Goal: Transaction & Acquisition: Purchase product/service

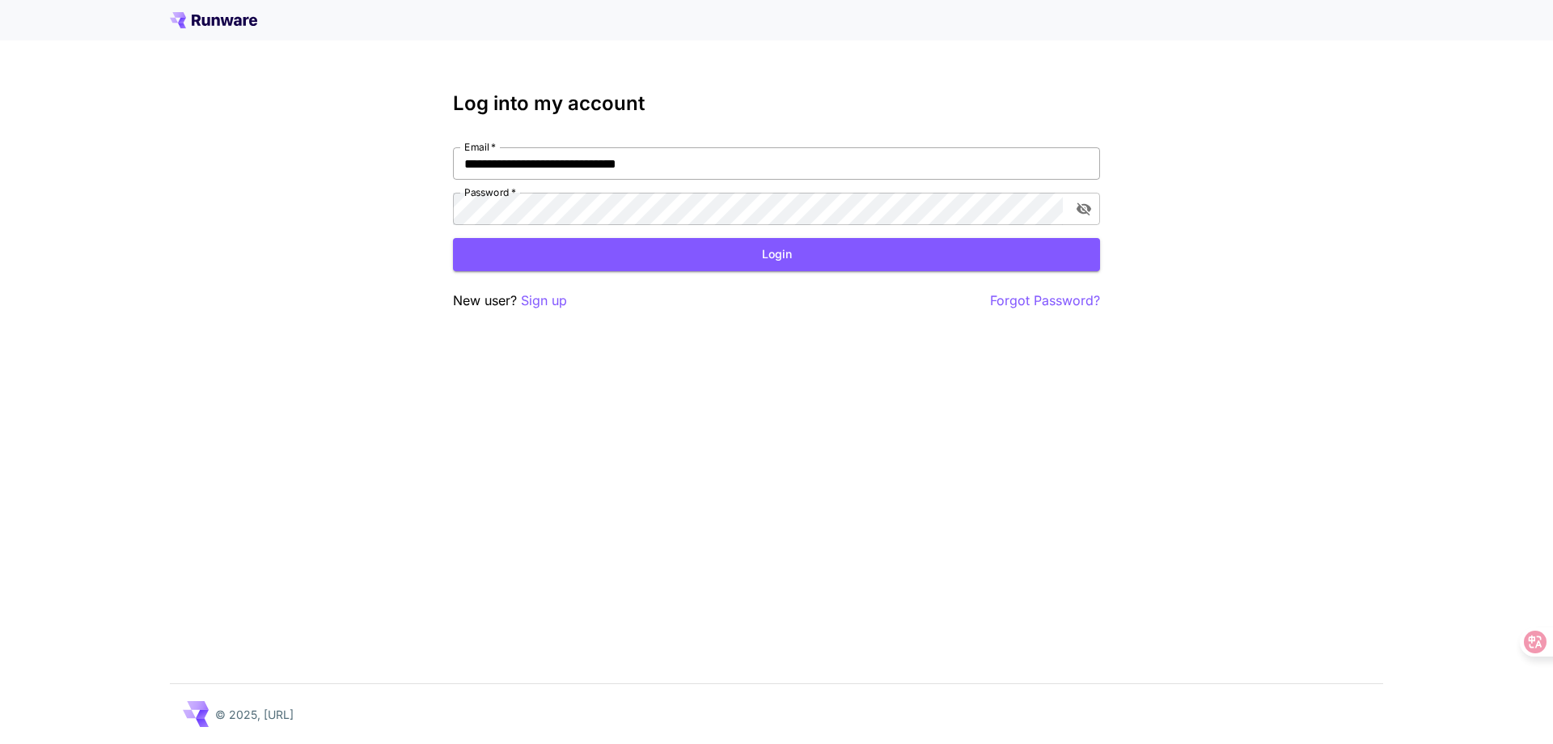
click at [533, 172] on input "**********" at bounding box center [776, 163] width 647 height 32
click at [219, 406] on div "**********" at bounding box center [776, 372] width 1553 height 744
click at [751, 261] on button "Login" at bounding box center [776, 254] width 647 height 33
click at [837, 489] on div "**********" at bounding box center [776, 372] width 1553 height 744
click at [1083, 214] on icon "toggle password visibility" at bounding box center [1084, 209] width 16 height 16
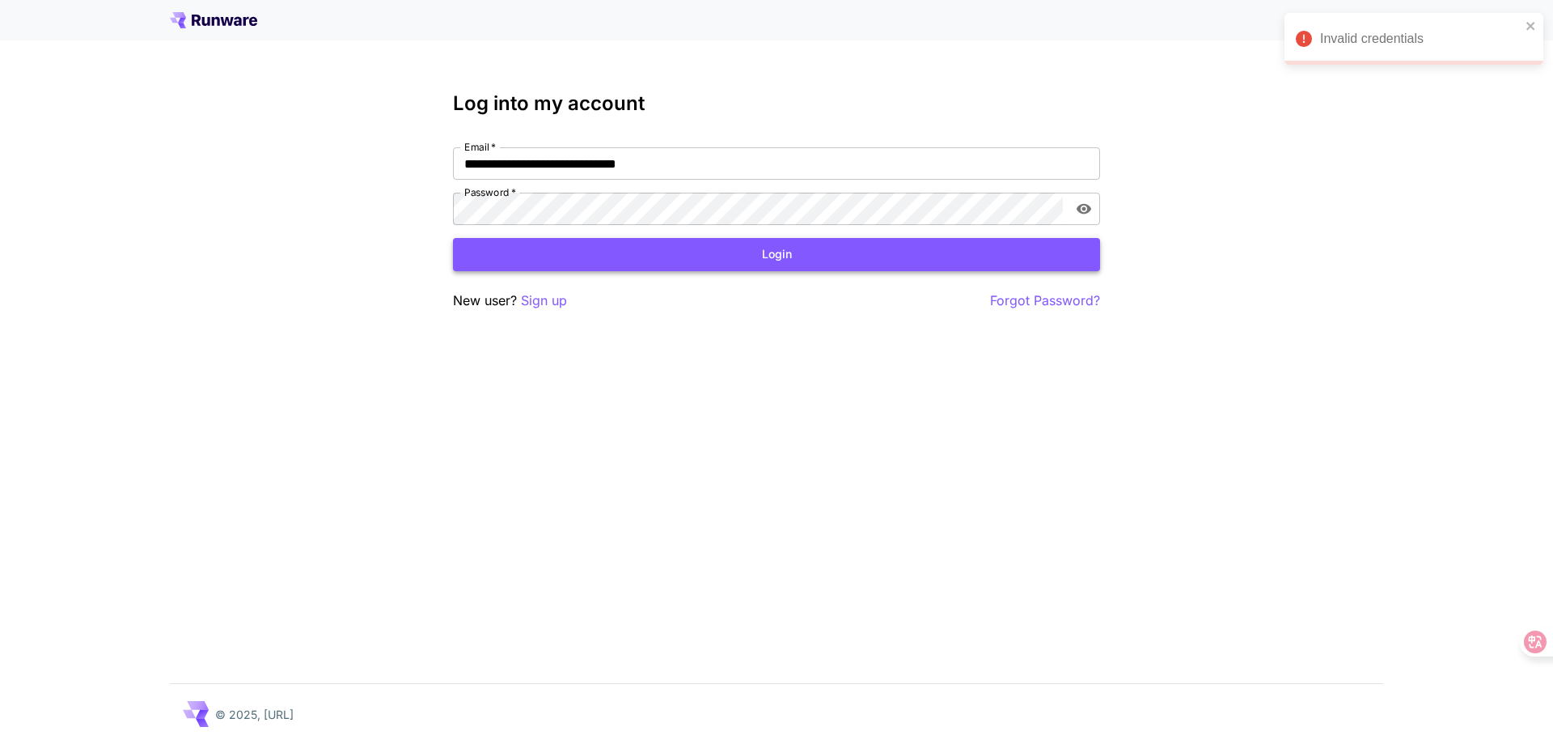
click at [816, 248] on button "Login" at bounding box center [776, 254] width 647 height 33
click at [781, 168] on input "**********" at bounding box center [776, 163] width 647 height 32
type input "**********"
click at [710, 245] on button "Login" at bounding box center [776, 254] width 647 height 33
click at [1428, 34] on div "Invalid credentials" at bounding box center [1420, 38] width 201 height 19
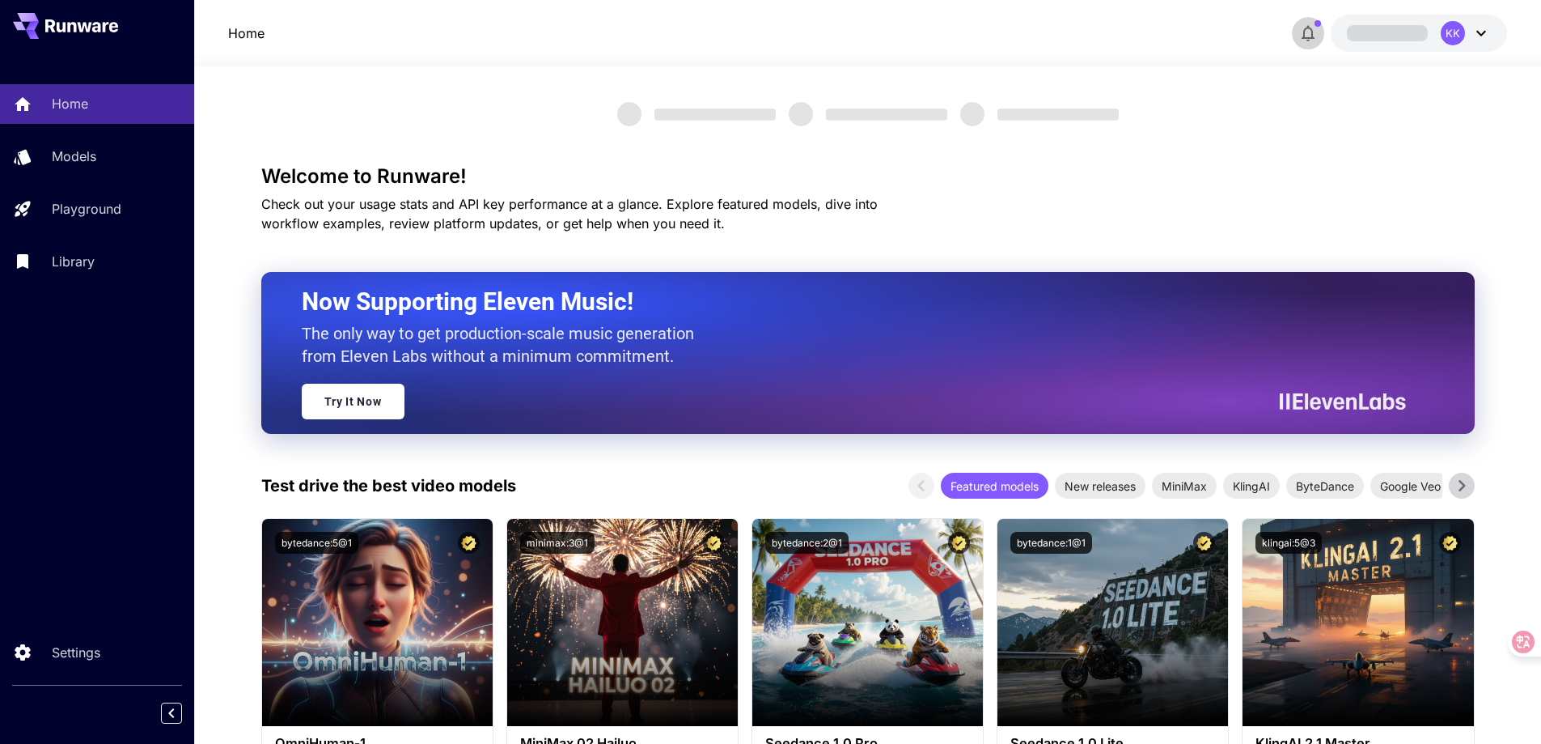
click at [1308, 28] on icon "button" at bounding box center [1308, 34] width 13 height 16
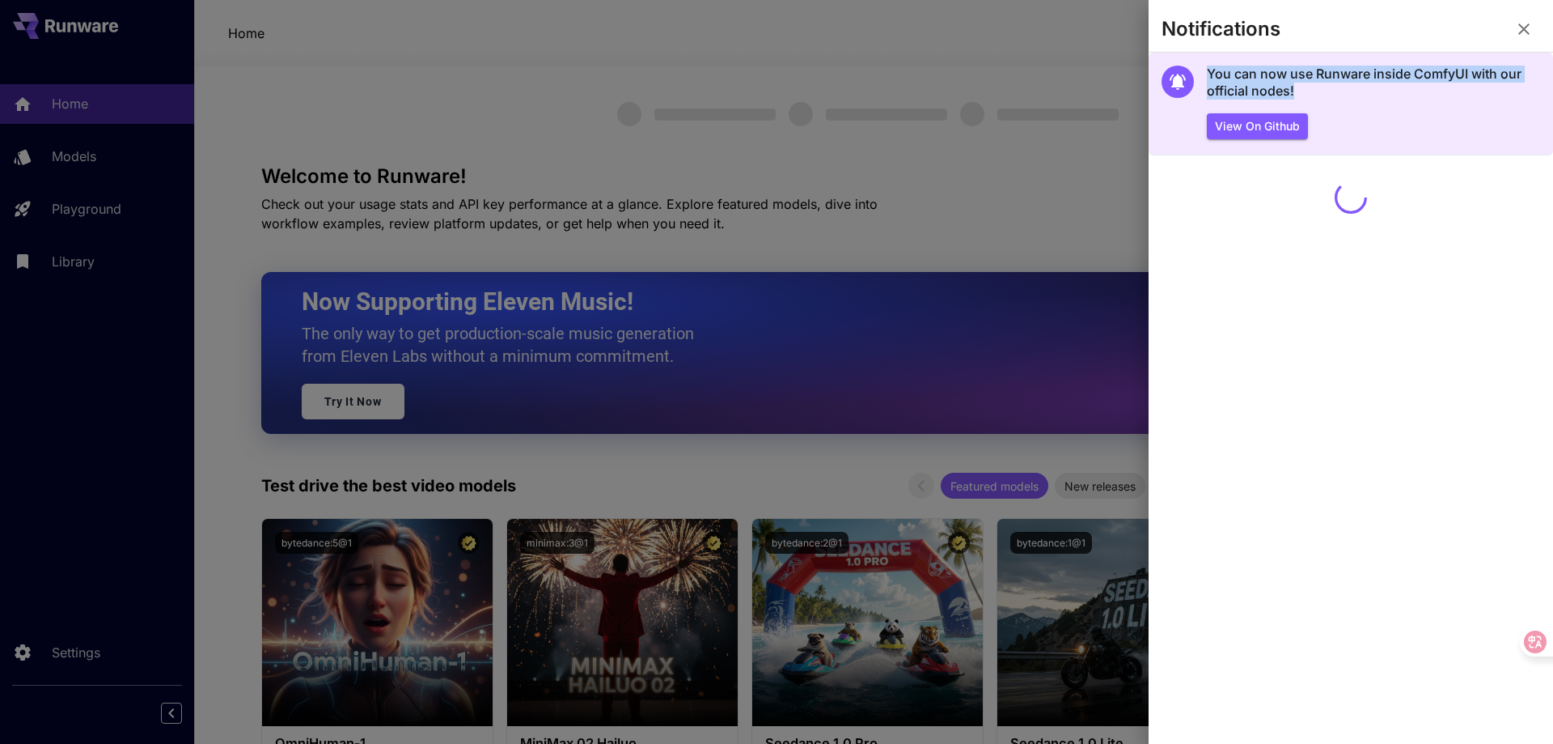
drag, startPoint x: 1206, startPoint y: 62, endPoint x: 1377, endPoint y: 103, distance: 176.2
click at [1377, 103] on section "You can now use Runware inside ComfyUI with our official nodes! View on Github" at bounding box center [1351, 104] width 405 height 103
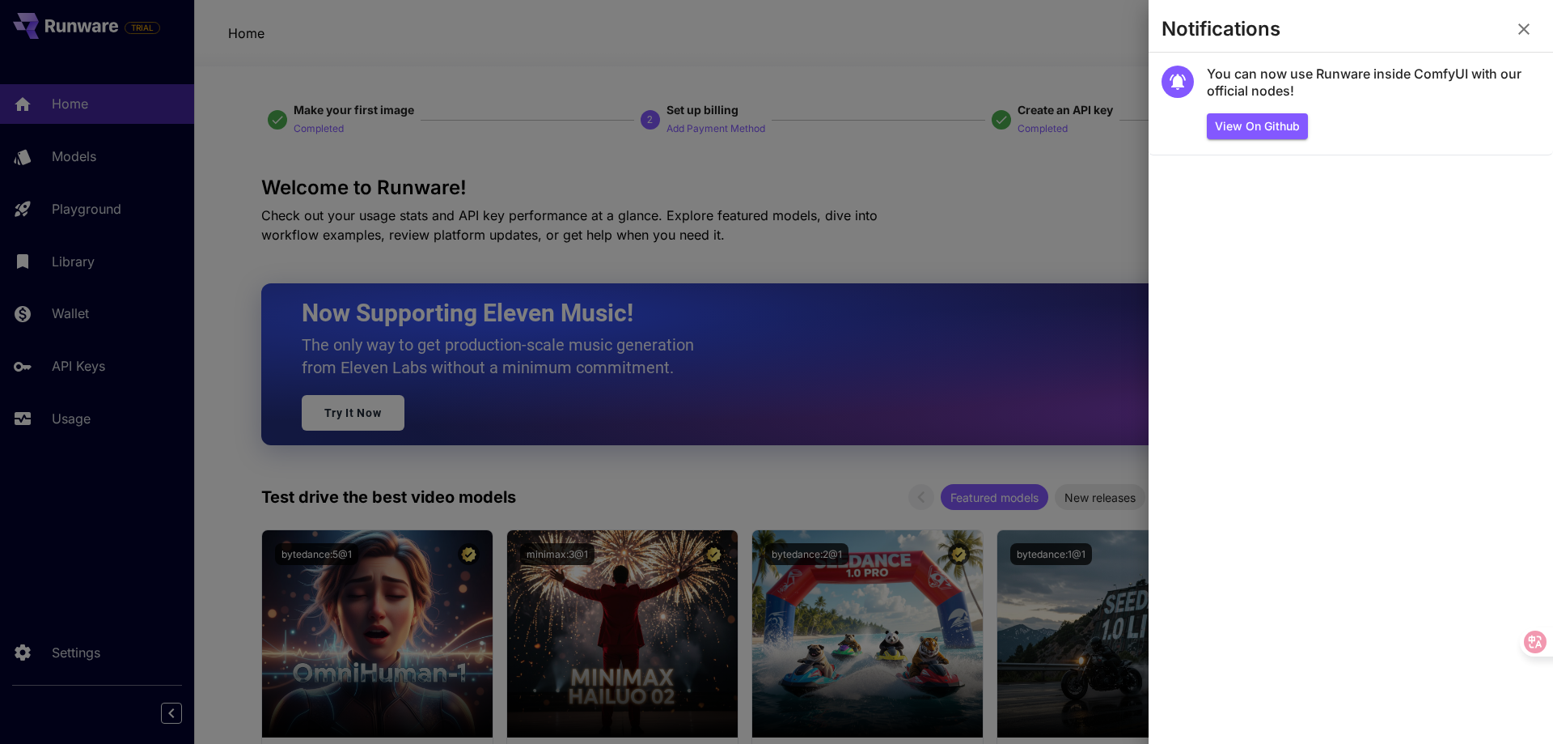
click at [1013, 284] on div at bounding box center [776, 372] width 1553 height 744
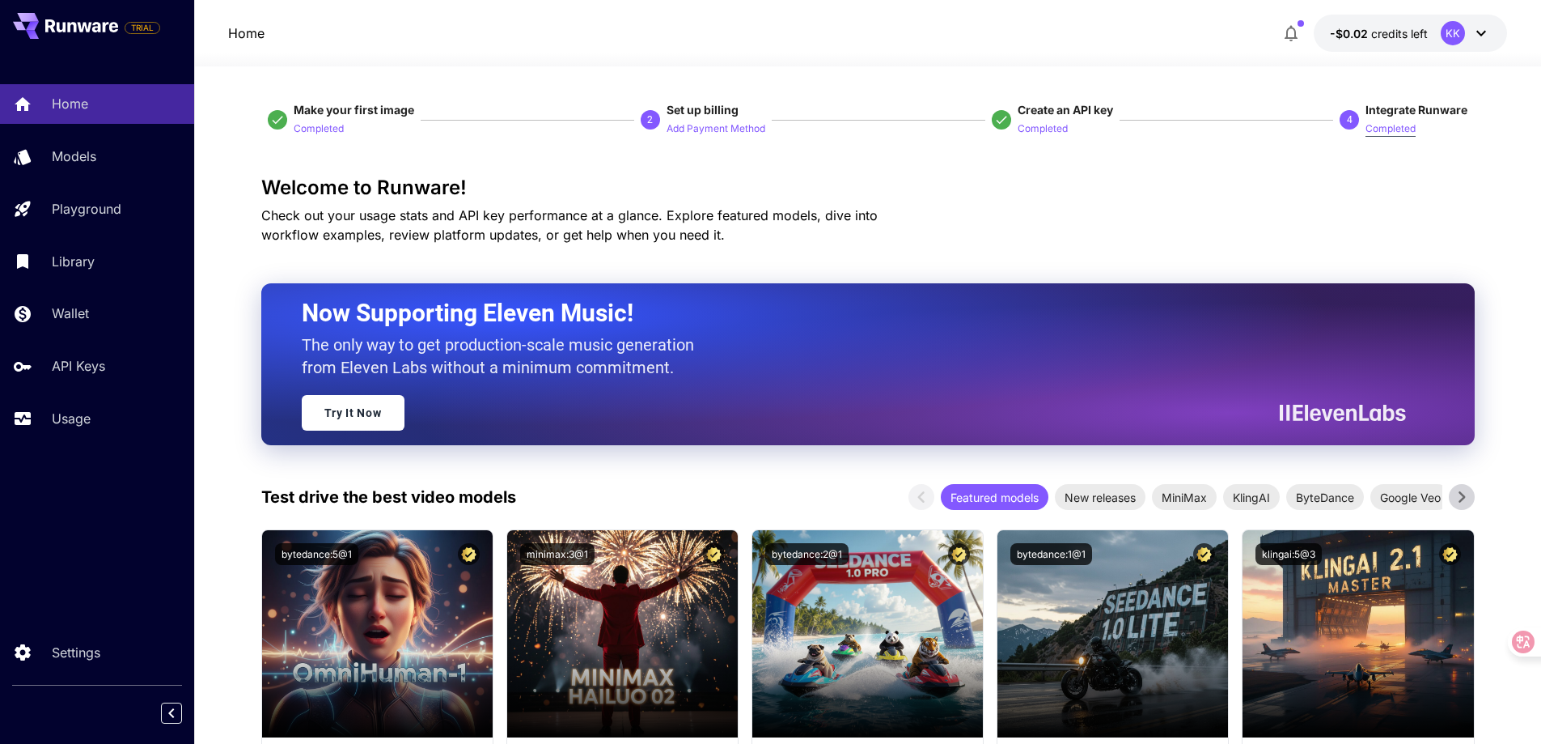
click at [1370, 133] on p "Completed" at bounding box center [1391, 128] width 50 height 15
click at [1389, 111] on span "Integrate Runware" at bounding box center [1417, 110] width 102 height 14
click at [1401, 111] on span "Integrate Runware" at bounding box center [1417, 110] width 102 height 14
click at [1393, 135] on p "Completed" at bounding box center [1391, 128] width 50 height 15
click at [718, 130] on p "Add Payment Method" at bounding box center [716, 128] width 99 height 15
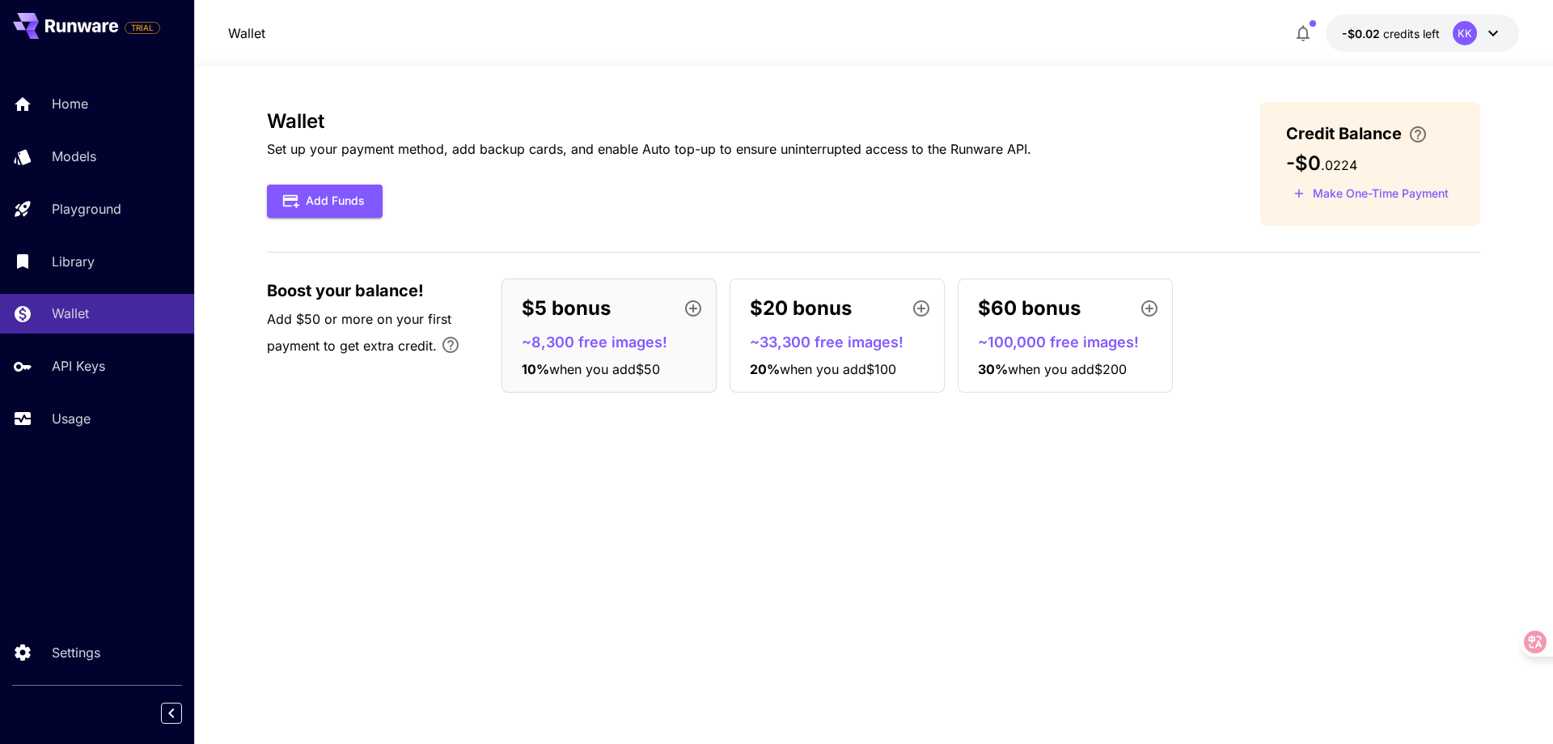
click at [1077, 214] on div "Wallet Set up your payment method, add backup cards, and enable Auto top-up to …" at bounding box center [874, 164] width 1214 height 124
click at [444, 149] on p "Set up your payment method, add backup cards, and enable Auto top-up to ensure …" at bounding box center [649, 148] width 765 height 19
drag, startPoint x: 1256, startPoint y: 403, endPoint x: 1250, endPoint y: 396, distance: 9.2
click at [1256, 403] on div "Wallet Set up your payment method, add backup cards, and enable Auto top-up to …" at bounding box center [874, 253] width 1214 height 303
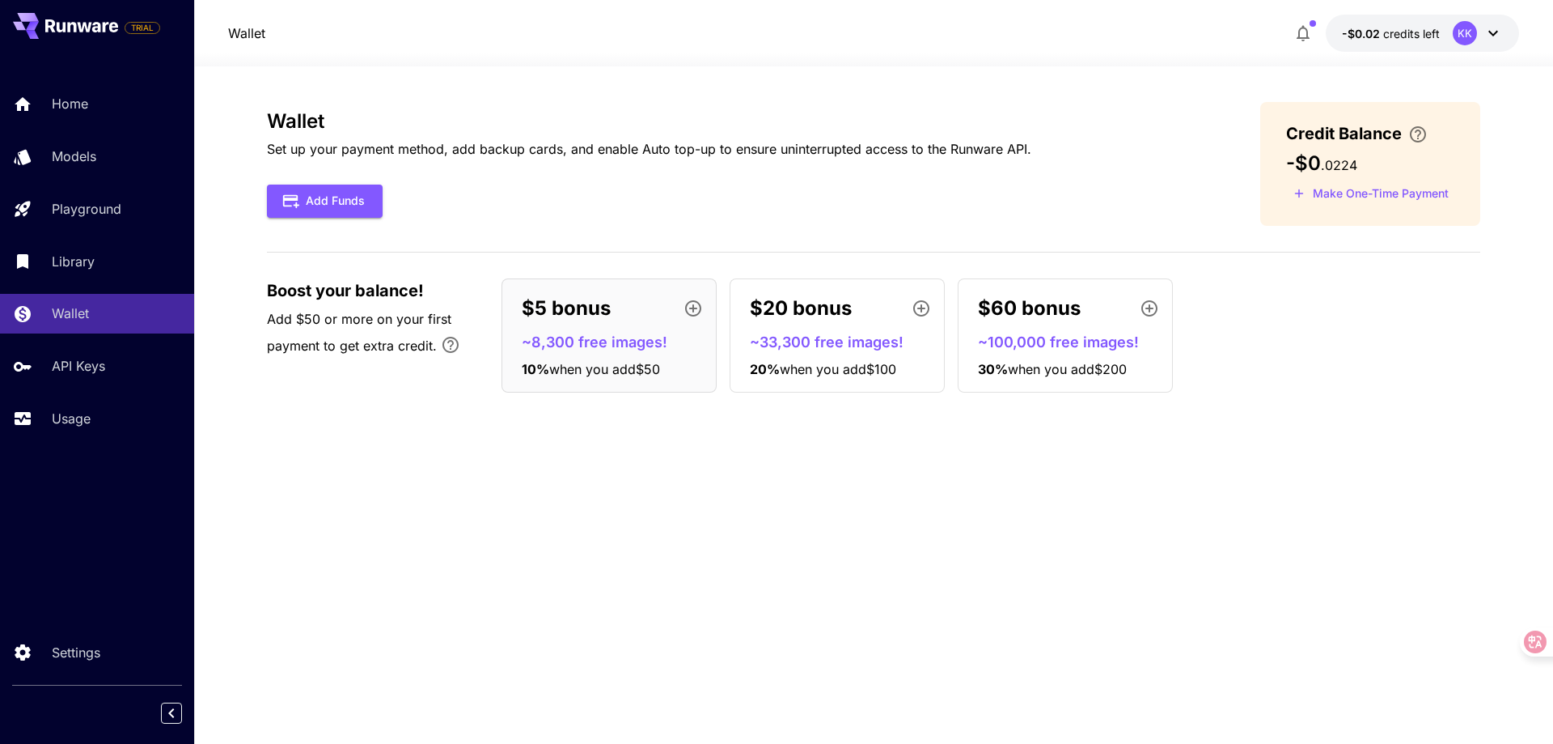
click at [598, 480] on div "Wallet Set up your payment method, add backup cards, and enable Auto top-up to …" at bounding box center [874, 405] width 1214 height 606
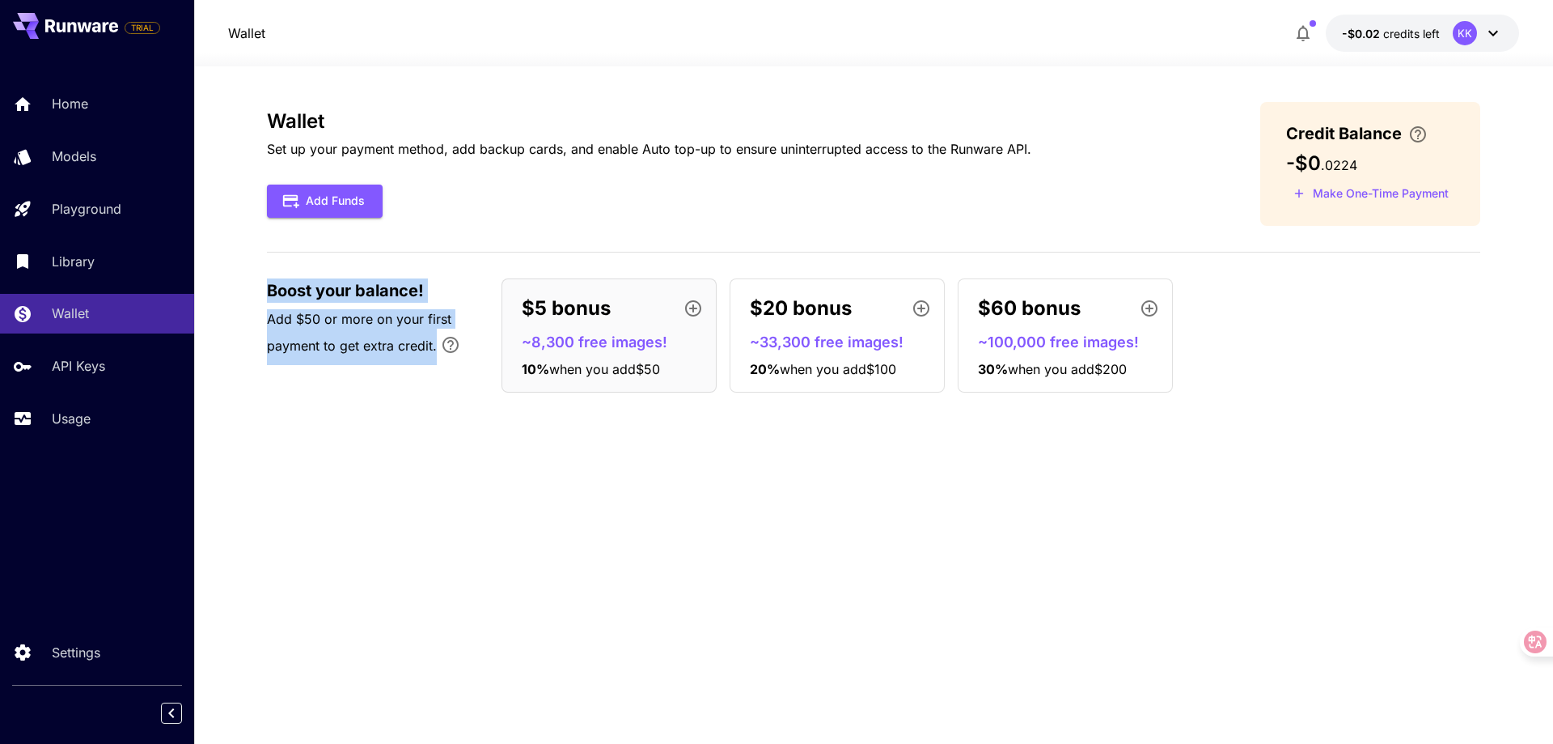
drag, startPoint x: 261, startPoint y: 281, endPoint x: 489, endPoint y: 371, distance: 245.5
click at [489, 371] on section "Wallet Set up your payment method, add backup cards, and enable Auto top-up to …" at bounding box center [873, 404] width 1359 height 677
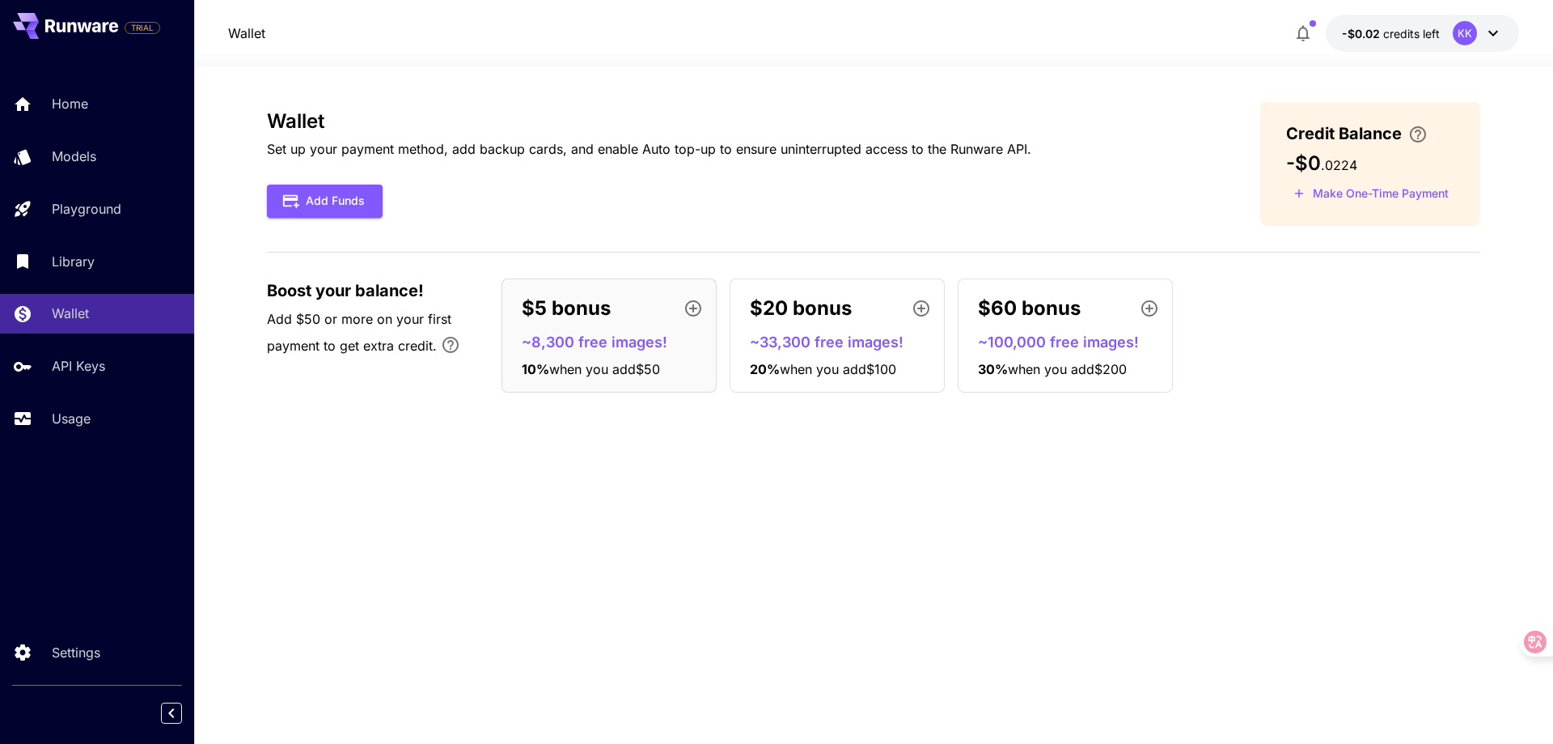
click at [600, 548] on div "Wallet Set up your payment method, add backup cards, and enable Auto top-up to …" at bounding box center [874, 405] width 1214 height 606
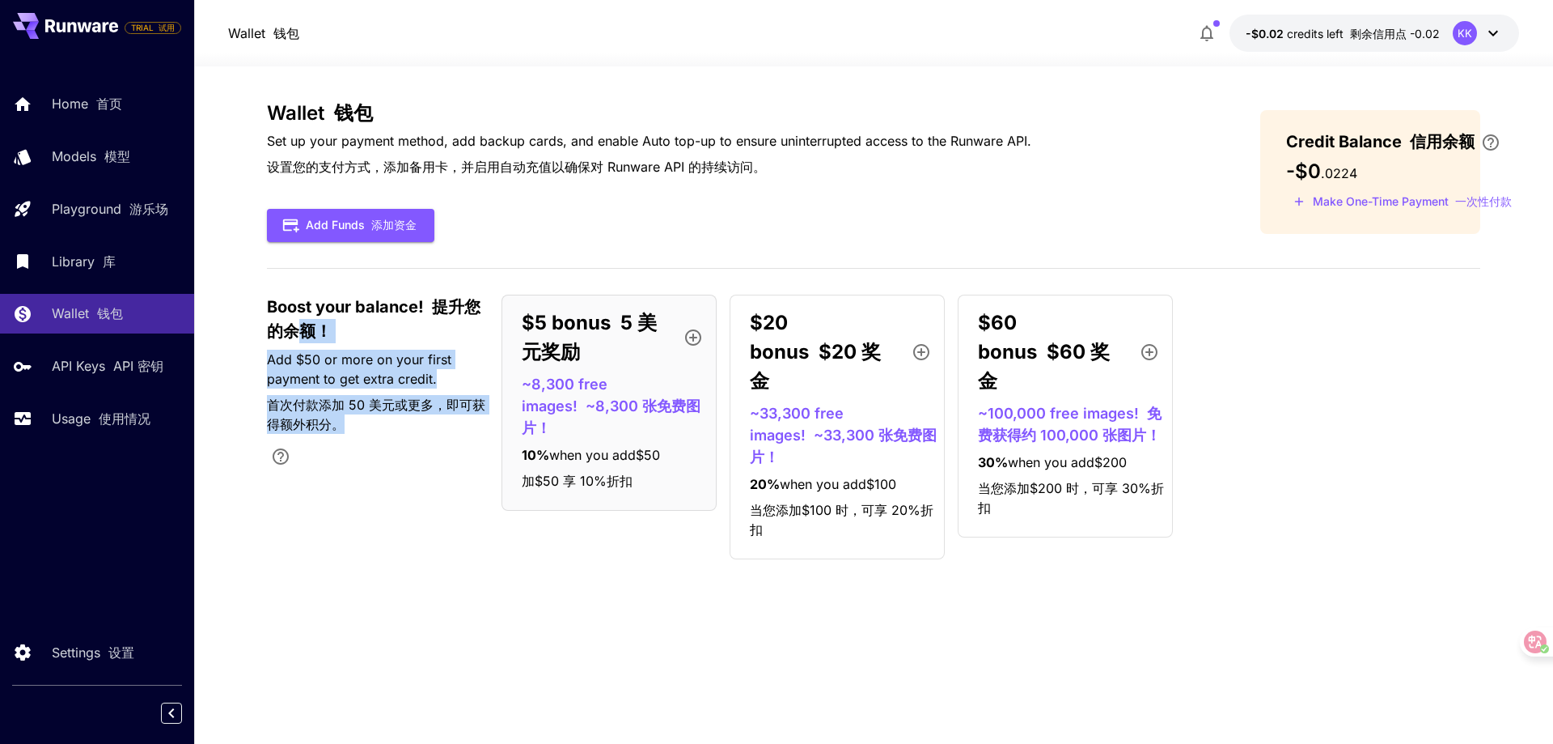
drag, startPoint x: 299, startPoint y: 320, endPoint x: 381, endPoint y: 422, distance: 130.7
click at [381, 422] on div "Boost your balance! 提升您的余额！ Add $50 or more on your first payment to get extra …" at bounding box center [376, 385] width 218 height 182
click at [381, 422] on font "首次付款添加 50 美元或更多，即可获得额外积分。" at bounding box center [376, 414] width 218 height 39
drag, startPoint x: 415, startPoint y: 437, endPoint x: 222, endPoint y: 372, distance: 203.1
click at [222, 372] on section "Wallet 钱包 Set up your payment method, add backup cards, and enable Auto top-up …" at bounding box center [873, 404] width 1359 height 677
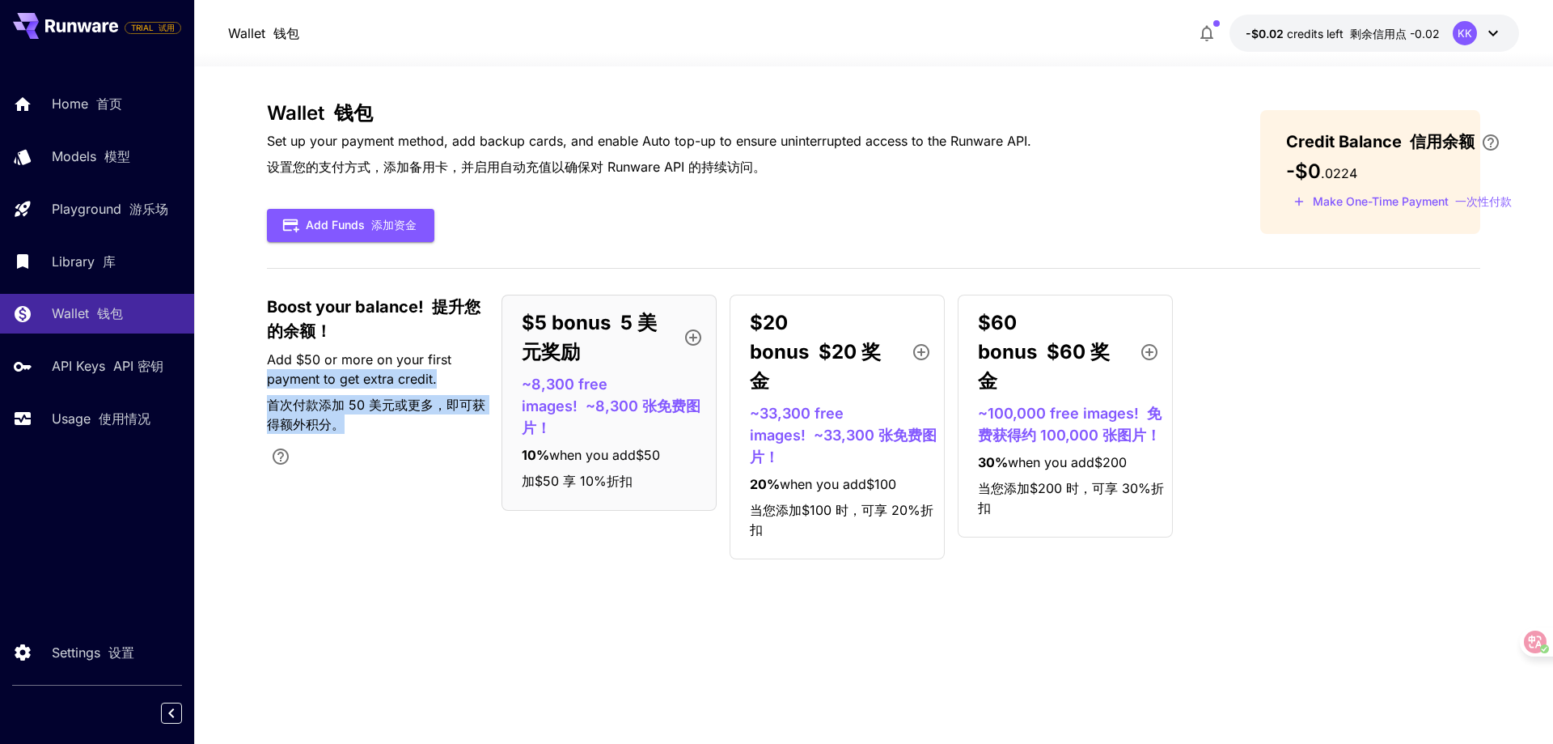
click at [328, 421] on font "首次付款添加 50 美元或更多，即可获得额外积分。" at bounding box center [376, 414] width 218 height 36
drag, startPoint x: 381, startPoint y: 430, endPoint x: 250, endPoint y: 403, distance: 133.8
click at [250, 403] on section "Wallet 钱包 Set up your payment method, add backup cards, and enable Auto top-up …" at bounding box center [873, 404] width 1359 height 677
click at [349, 424] on font "首次付款添加 50 美元或更多，即可获得额外积分。" at bounding box center [376, 414] width 218 height 39
drag, startPoint x: 416, startPoint y: 433, endPoint x: 294, endPoint y: 396, distance: 127.5
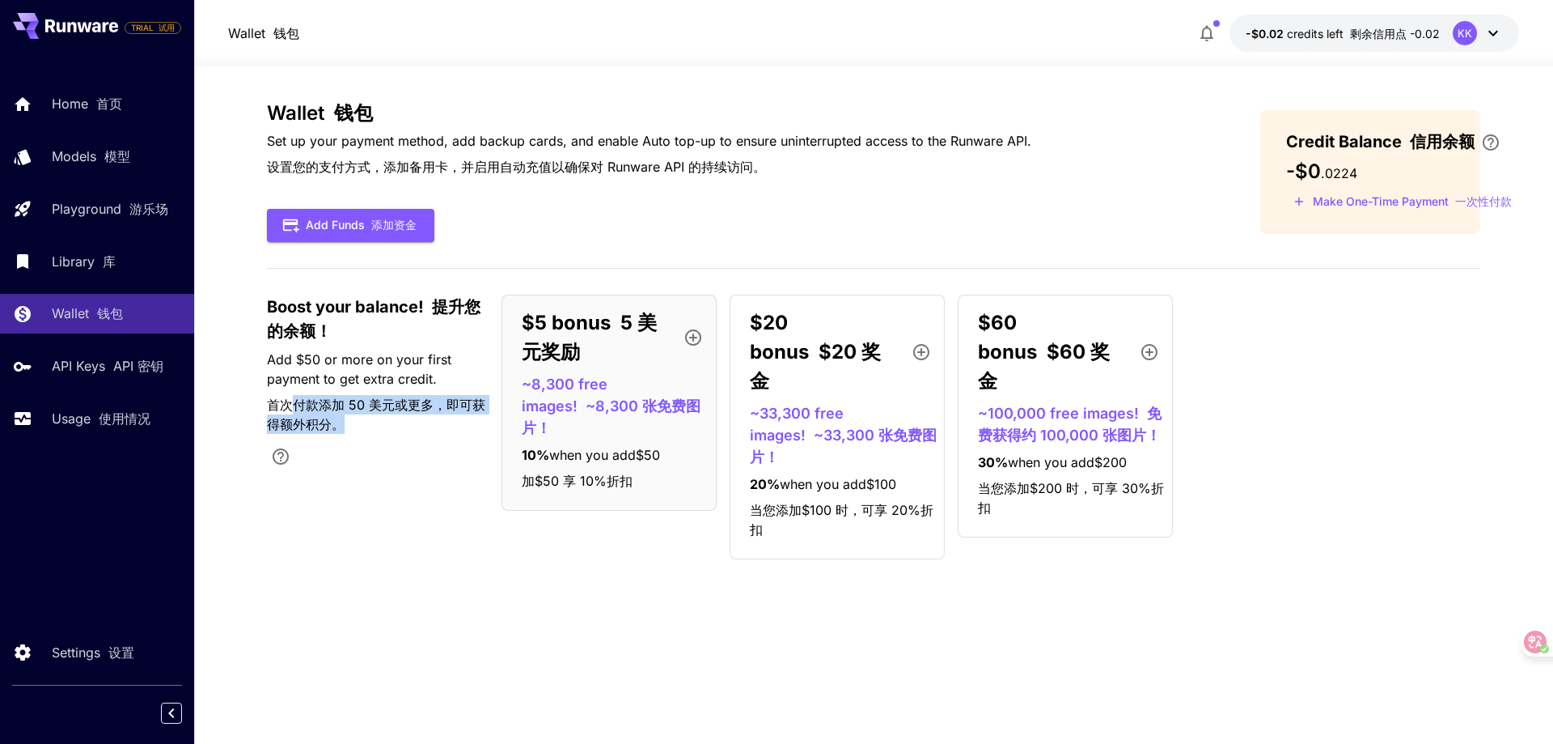
click at [294, 396] on p "Add $50 or more on your first payment to get extra credit. 首次付款添加 50 美元或更多，即可获得…" at bounding box center [376, 413] width 218 height 127
click at [399, 422] on font "首次付款添加 50 美元或更多，即可获得额外积分。" at bounding box center [376, 414] width 218 height 39
drag, startPoint x: 418, startPoint y: 422, endPoint x: 253, endPoint y: 408, distance: 165.6
click at [253, 408] on section "Wallet 钱包 Set up your payment method, add backup cards, and enable Auto top-up …" at bounding box center [873, 404] width 1359 height 677
click at [427, 428] on font "首次付款添加 50 美元或更多，即可获得额外积分。" at bounding box center [376, 414] width 218 height 39
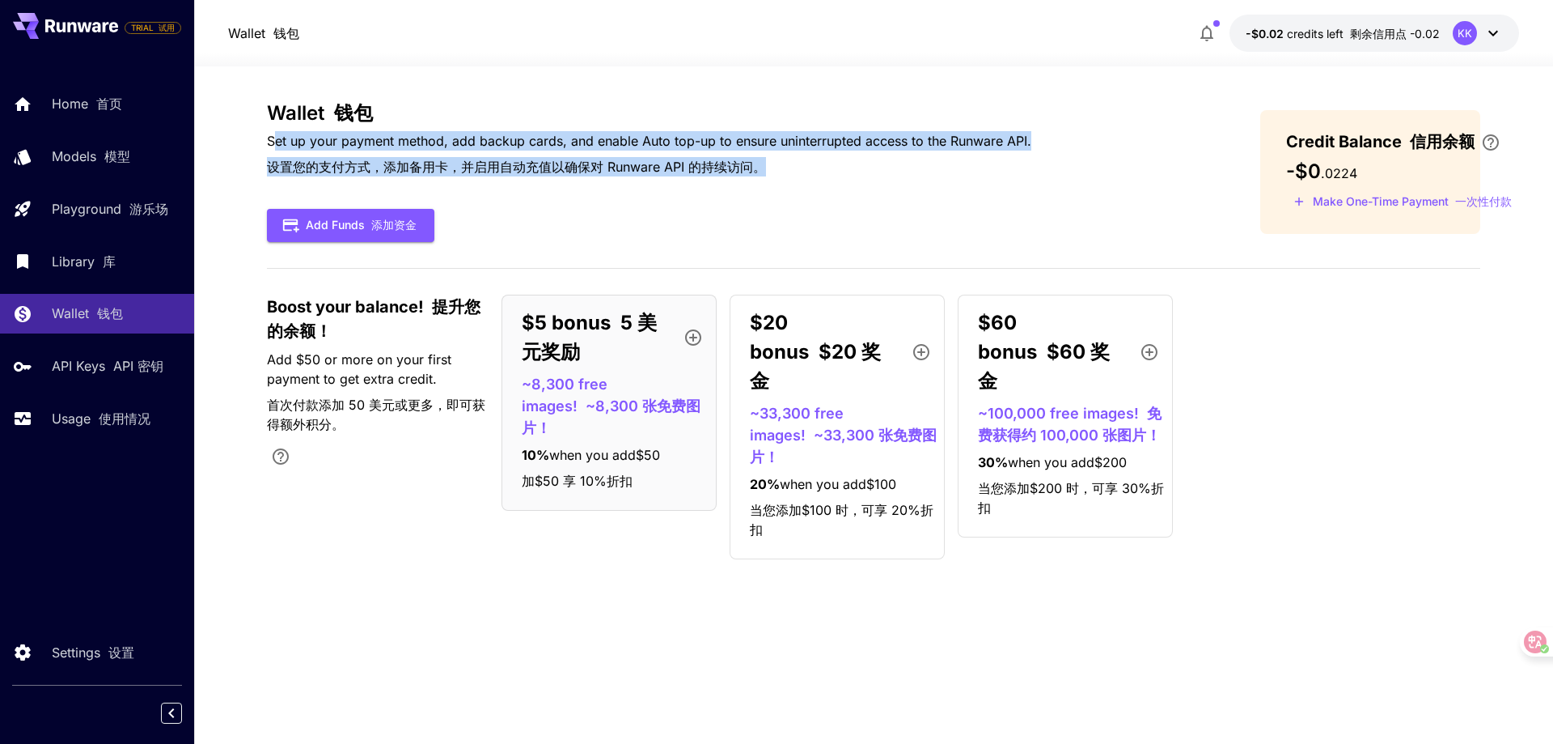
drag, startPoint x: 276, startPoint y: 149, endPoint x: 802, endPoint y: 161, distance: 526.0
click at [802, 161] on p "Set up your payment method, add backup cards, and enable Auto top-up to ensure …" at bounding box center [649, 157] width 765 height 52
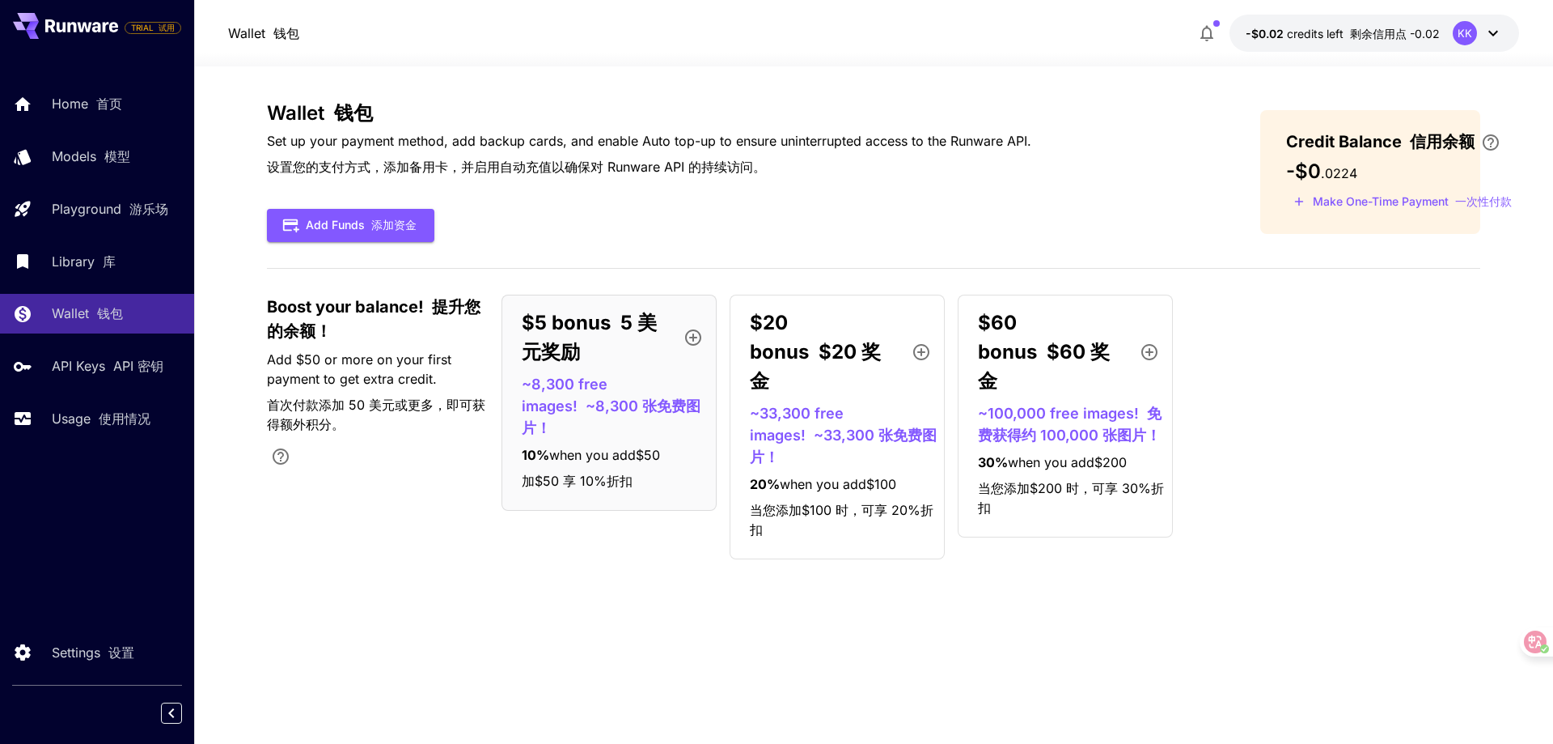
click at [802, 161] on p "Set up your payment method, add backup cards, and enable Auto top-up to ensure …" at bounding box center [649, 157] width 765 height 52
drag, startPoint x: 289, startPoint y: 410, endPoint x: 393, endPoint y: 434, distance: 107.0
click at [393, 434] on p "Add $50 or more on your first payment to get extra credit. 首次付款添加 50 美元或更多，即可获得…" at bounding box center [376, 413] width 218 height 127
click at [393, 552] on div "Boost your balance! 提升您的余额！ Add $50 or more on your first payment to get extra …" at bounding box center [874, 426] width 1214 height 265
click at [1440, 470] on div "$5 bonus 5 美元奖励 ~8,300 free images! ~8,300 张免费图片！ 10 % when you add $50 加$50 享 …" at bounding box center [991, 426] width 979 height 265
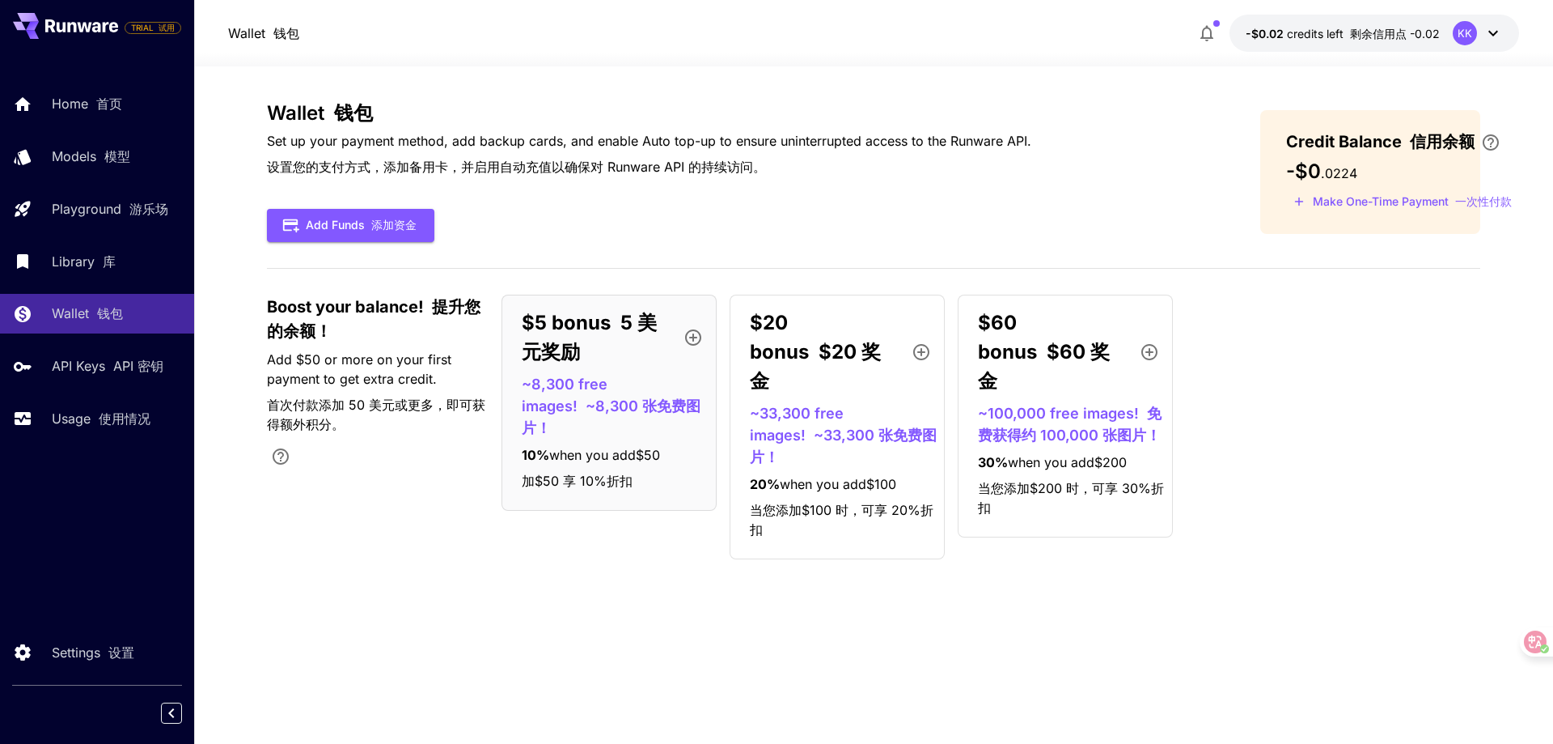
click at [1322, 491] on div "$5 bonus 5 美元奖励 ~8,300 free images! ~8,300 张免费图片！ 10 % when you add $50 加$50 享 …" at bounding box center [991, 426] width 979 height 265
click at [1317, 571] on div "Wallet 钱包 Set up your payment method, add backup cards, and enable Auto top-up …" at bounding box center [874, 337] width 1214 height 470
click at [1272, 561] on div "Wallet 钱包 Set up your payment method, add backup cards, and enable Auto top-up …" at bounding box center [874, 337] width 1214 height 470
click at [1358, 540] on div "$5 bonus 5 美元奖励 ~8,300 free images! ~8,300 张免费图片！ 10 % when you add $50 加$50 享 …" at bounding box center [991, 426] width 979 height 265
click at [933, 227] on div "Add Funds 添加资金" at bounding box center [649, 225] width 765 height 33
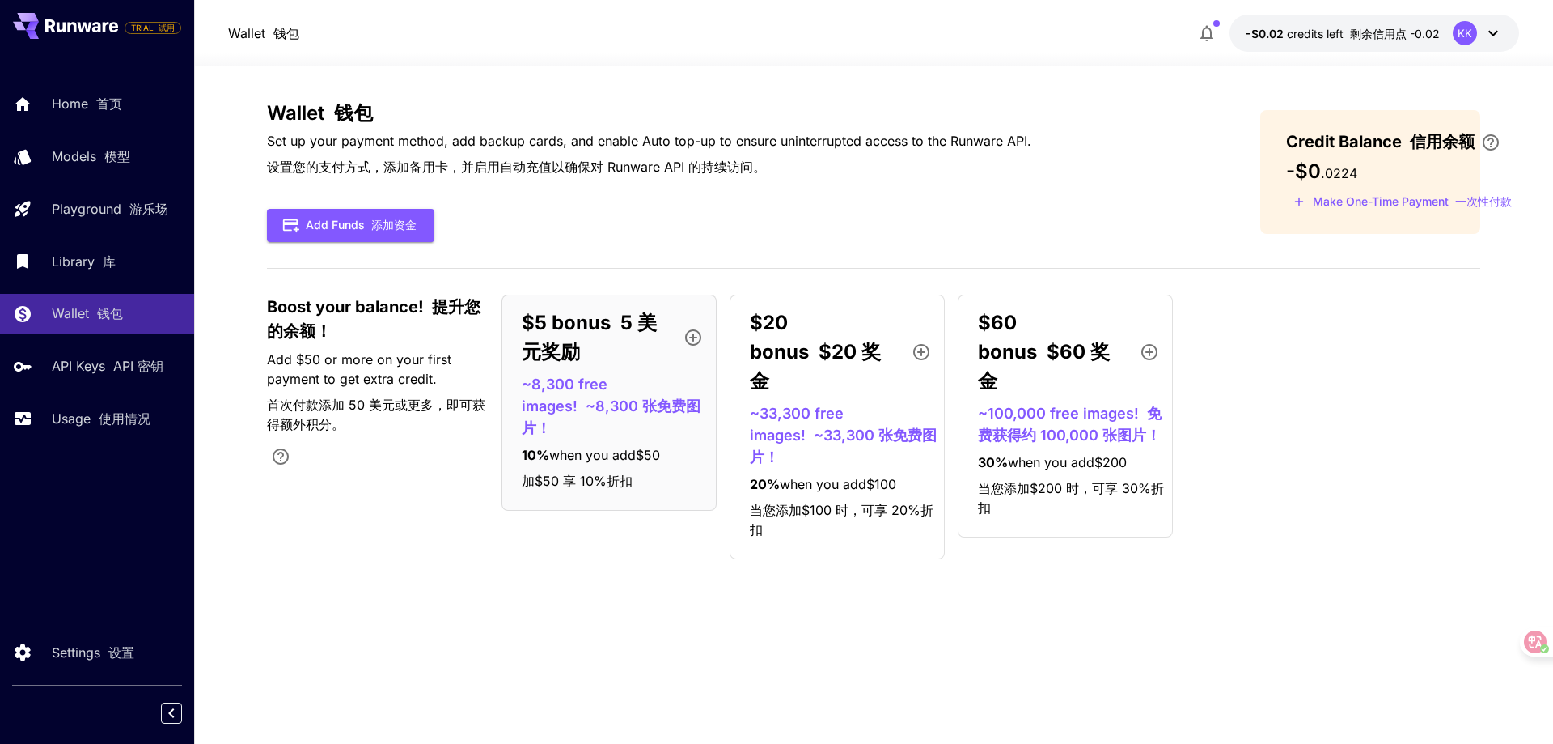
click at [586, 698] on div "Wallet 钱包 Set up your payment method, add backup cards, and enable Auto top-up …" at bounding box center [874, 405] width 1214 height 606
